Goal: Task Accomplishment & Management: Manage account settings

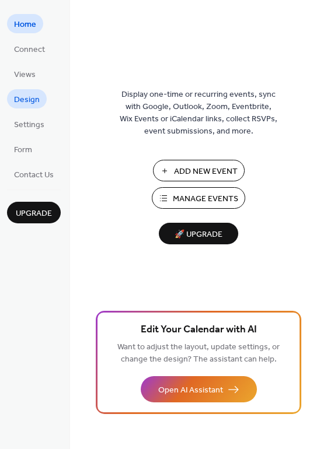
click at [26, 104] on span "Design" at bounding box center [27, 100] width 26 height 12
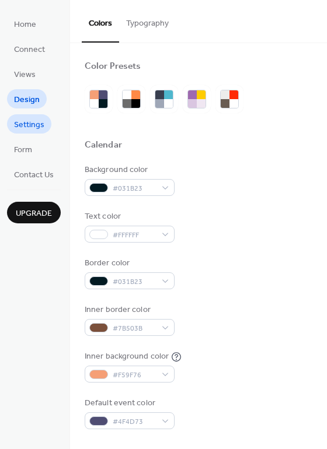
click at [30, 126] on span "Settings" at bounding box center [29, 125] width 30 height 12
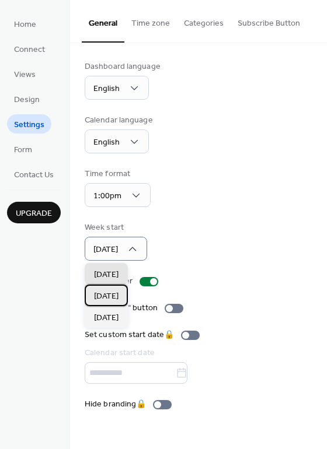
click at [118, 296] on span "[DATE]" at bounding box center [106, 297] width 25 height 12
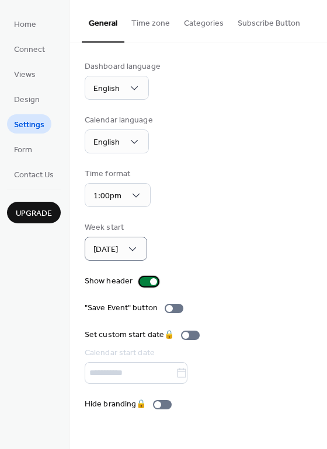
click at [144, 281] on div at bounding box center [149, 281] width 19 height 9
click at [144, 281] on div at bounding box center [144, 281] width 7 height 7
click at [144, 281] on div at bounding box center [149, 281] width 19 height 9
click at [144, 281] on div at bounding box center [144, 281] width 7 height 7
click at [144, 281] on div at bounding box center [149, 281] width 19 height 9
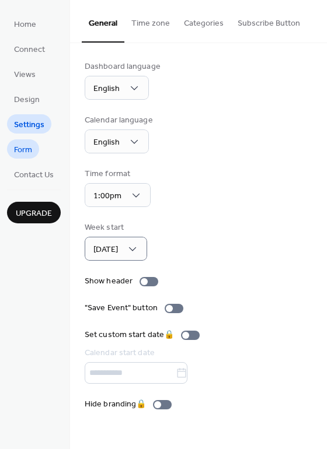
click at [37, 151] on link "Form" at bounding box center [23, 149] width 32 height 19
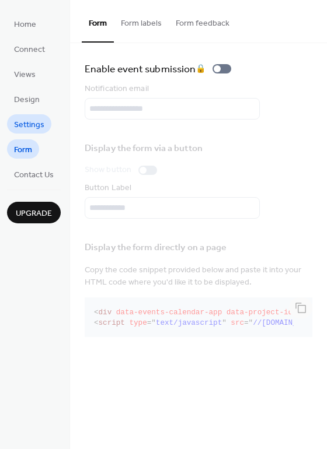
click at [35, 120] on span "Settings" at bounding box center [29, 125] width 30 height 12
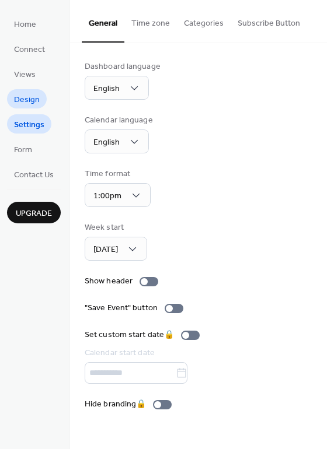
click at [37, 98] on span "Design" at bounding box center [27, 100] width 26 height 12
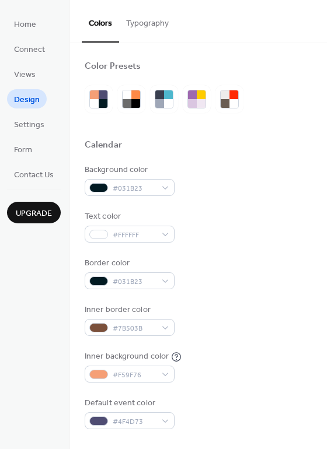
click at [151, 26] on button "Typography" at bounding box center [147, 20] width 57 height 41
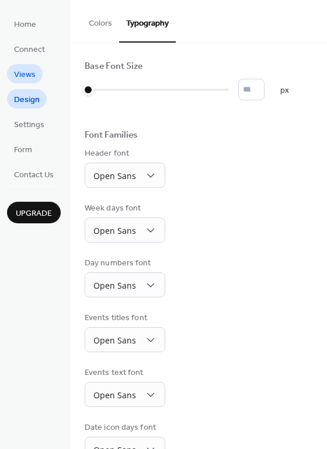
click at [39, 78] on link "Views" at bounding box center [25, 73] width 36 height 19
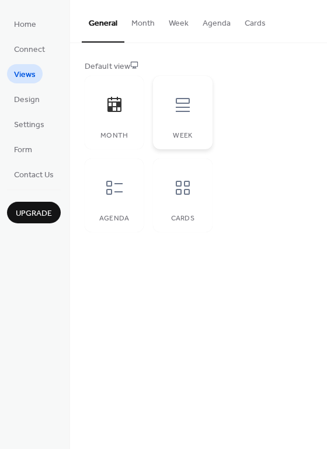
click at [189, 111] on icon at bounding box center [183, 105] width 14 height 14
click at [110, 182] on icon at bounding box center [114, 188] width 16 height 14
click at [183, 25] on button "Week" at bounding box center [179, 20] width 34 height 41
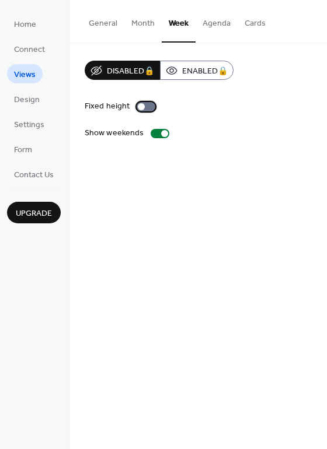
click at [148, 107] on div at bounding box center [146, 106] width 19 height 9
click at [218, 26] on button "Agenda" at bounding box center [217, 20] width 42 height 41
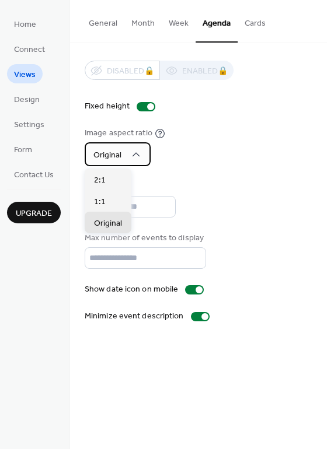
click at [141, 158] on icon at bounding box center [136, 155] width 12 height 12
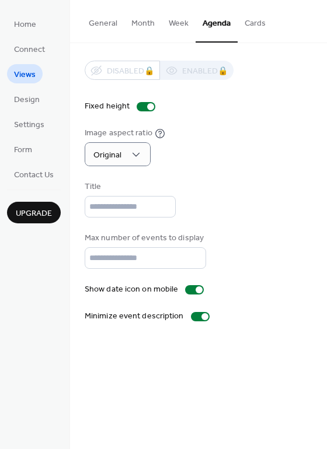
click at [193, 153] on div "Image aspect ratio Original" at bounding box center [199, 146] width 228 height 39
click at [245, 26] on button "Cards" at bounding box center [255, 20] width 35 height 41
